Goal: Information Seeking & Learning: Find specific fact

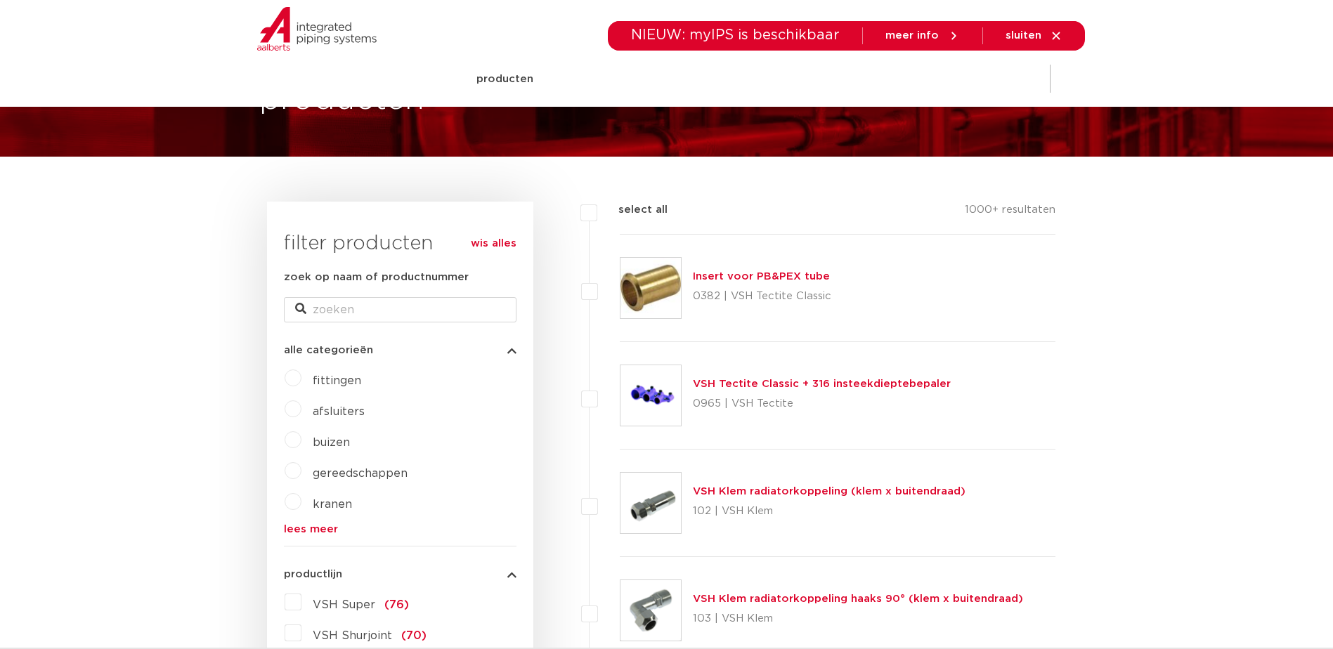
scroll to position [281, 0]
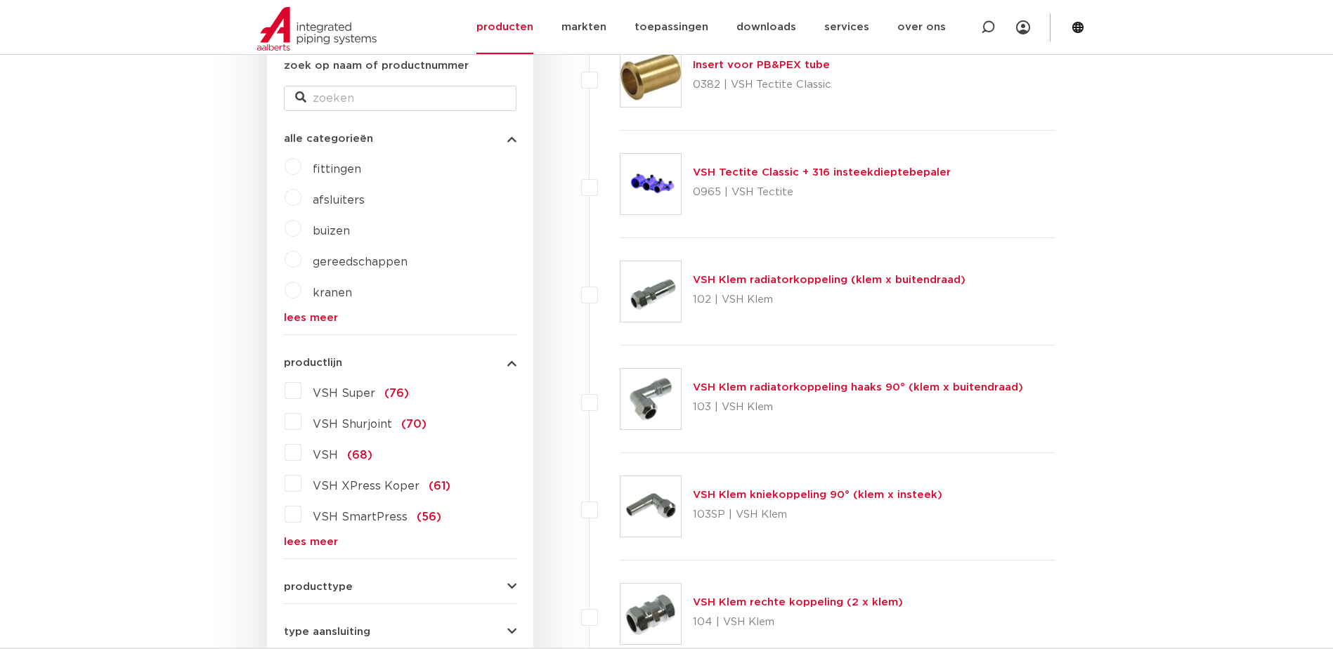
click at [301, 486] on label "VSH XPress Koper (61)" at bounding box center [375, 483] width 149 height 22
click at [0, 0] on input "VSH XPress Koper (61)" at bounding box center [0, 0] width 0 height 0
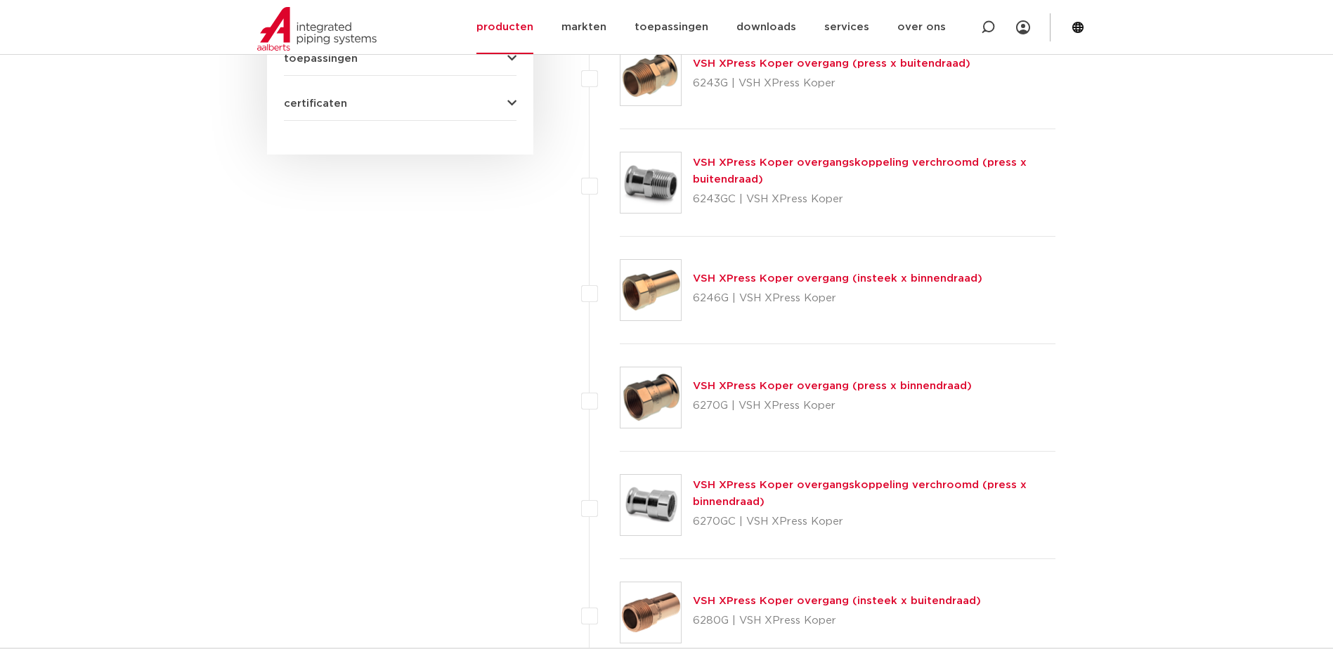
scroll to position [1264, 0]
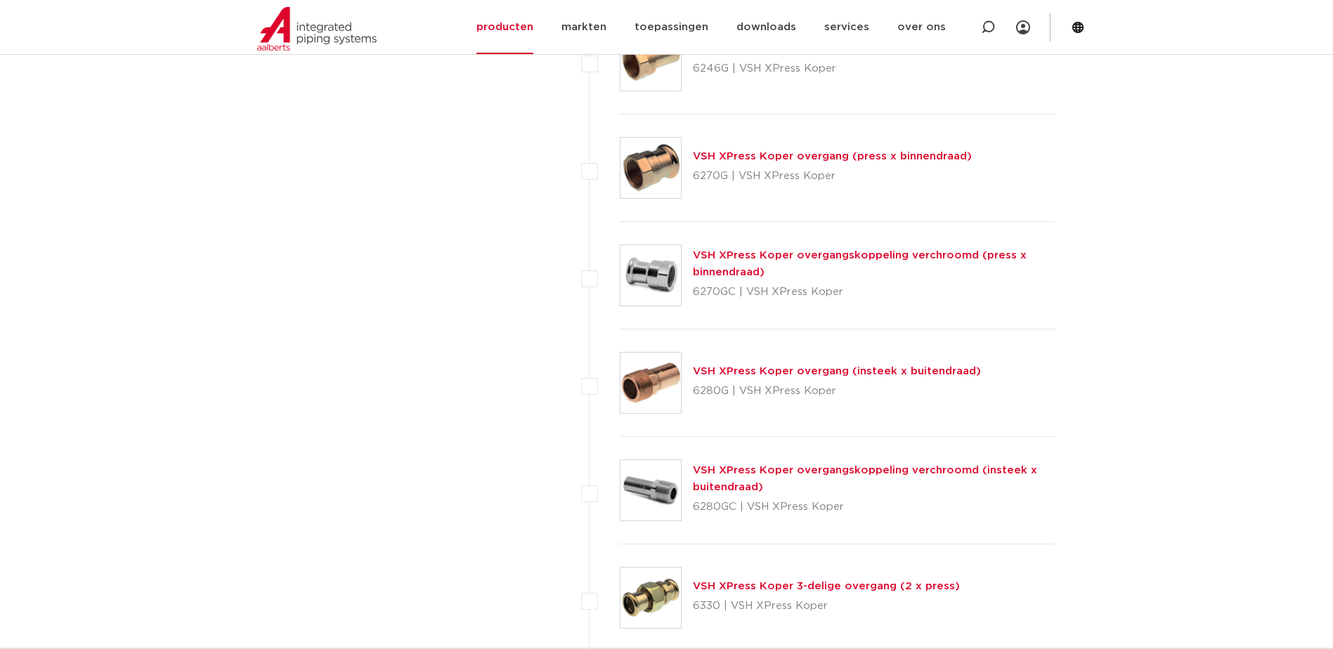
click at [870, 367] on link "VSH XPress Koper overgang (insteek x buitendraad)" at bounding box center [837, 371] width 288 height 11
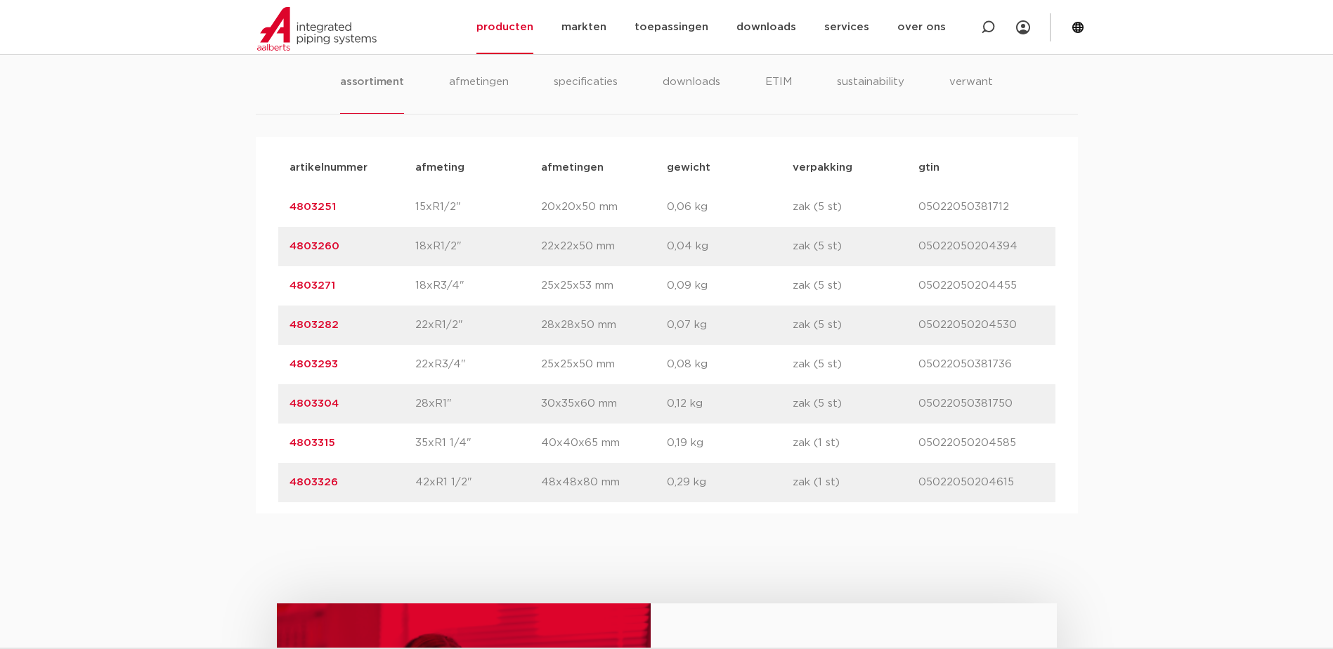
scroll to position [983, 0]
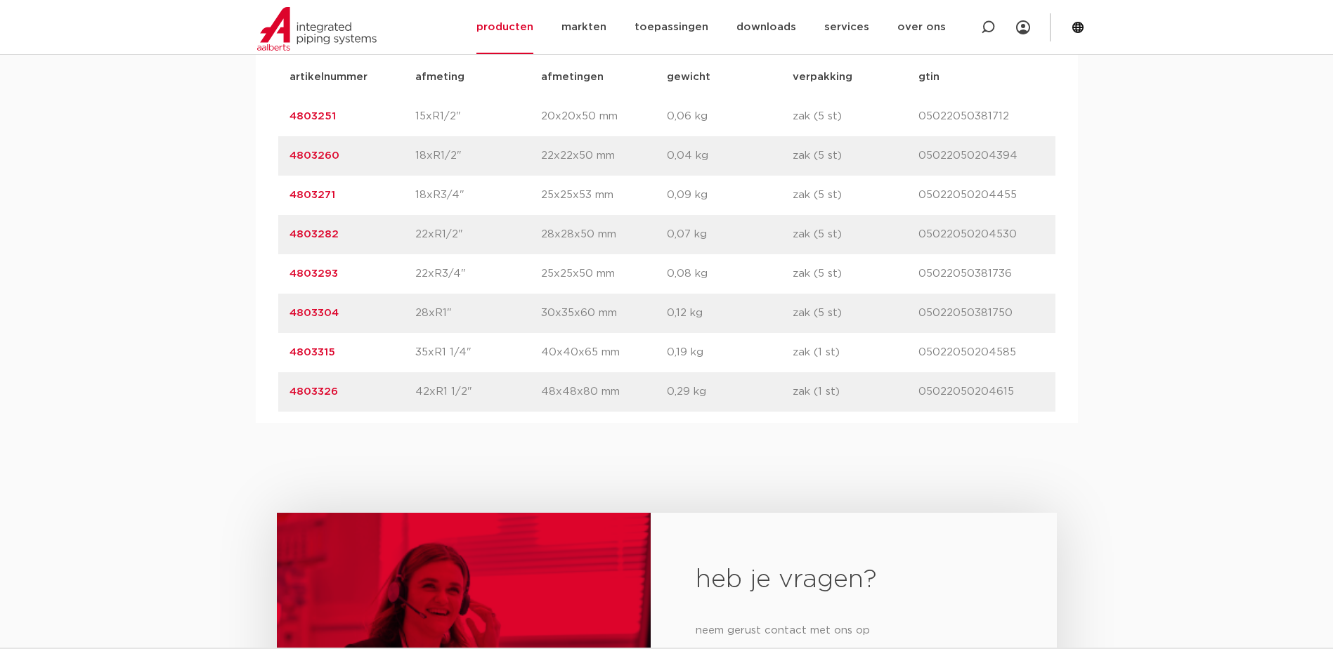
click at [306, 270] on link "4803293" at bounding box center [313, 273] width 48 height 11
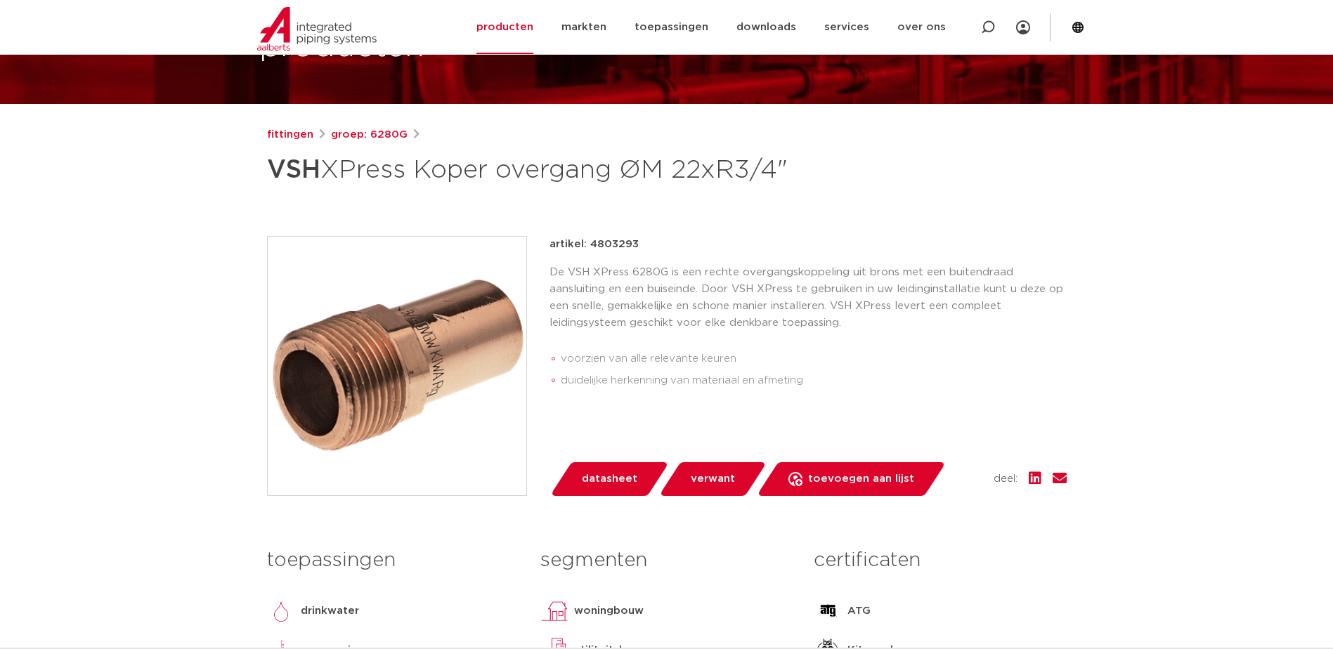
scroll to position [140, 0]
